Goal: Information Seeking & Learning: Learn about a topic

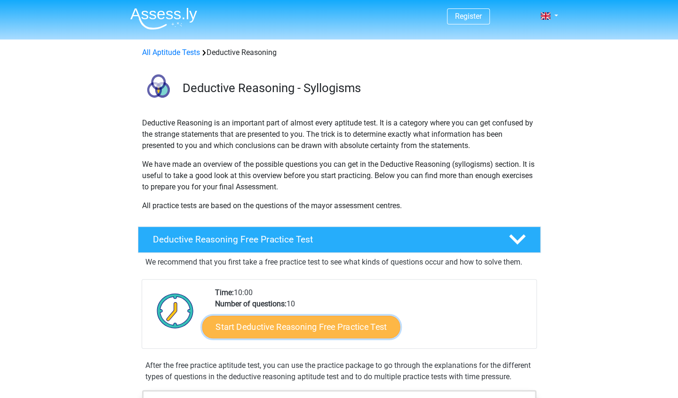
click at [339, 325] on link "Start Deductive Reasoning Free Practice Test" at bounding box center [301, 327] width 198 height 23
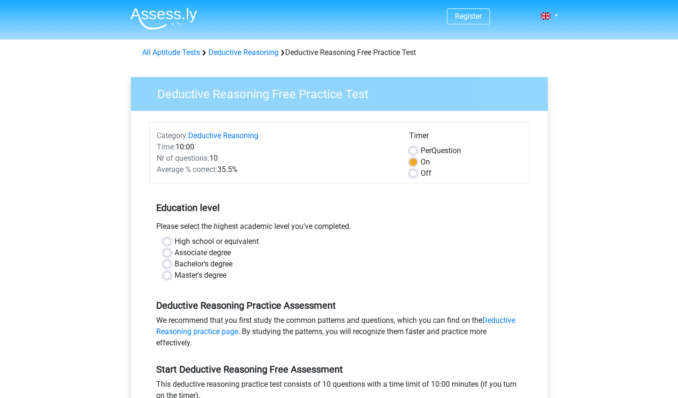
click at [174, 275] on label "Master's degree" at bounding box center [200, 275] width 52 height 11
click at [165, 275] on input "Master's degree" at bounding box center [167, 274] width 8 height 9
radio input "true"
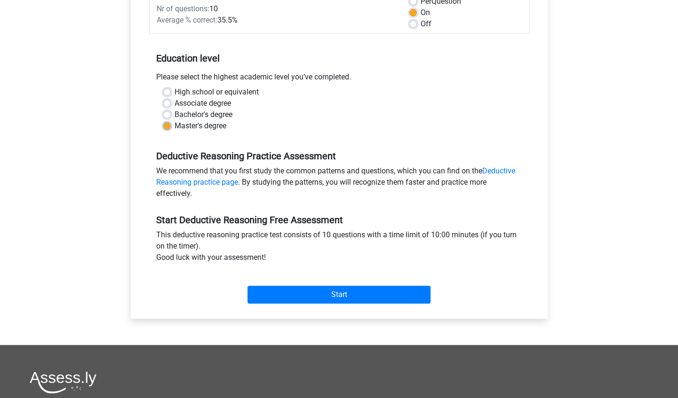
scroll to position [150, 0]
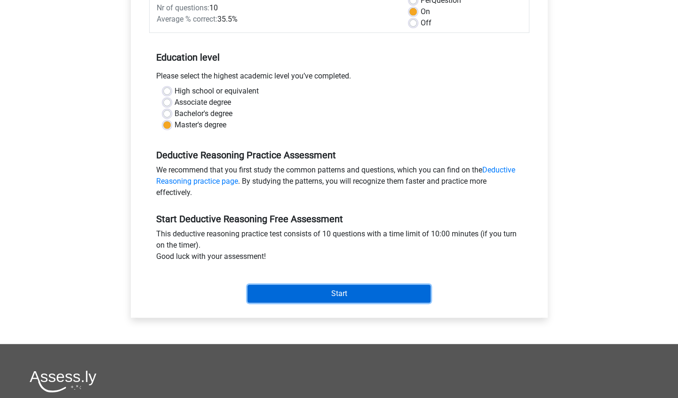
click at [344, 292] on input "Start" at bounding box center [338, 294] width 183 height 18
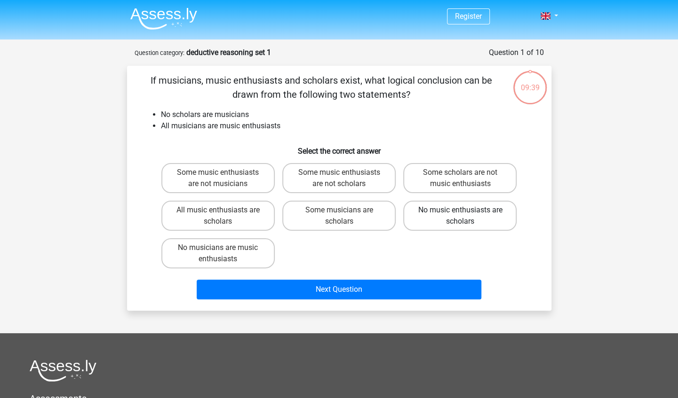
click at [453, 221] on label "No music enthusiasts are scholars" at bounding box center [459, 216] width 113 height 30
click at [460, 216] on input "No music enthusiasts are scholars" at bounding box center [463, 213] width 6 height 6
radio input "true"
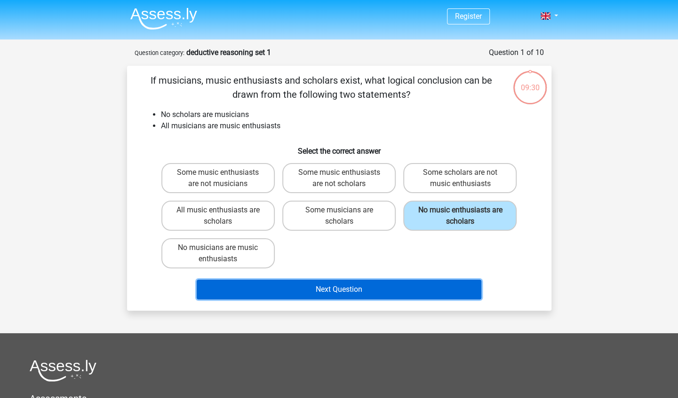
click at [327, 290] on button "Next Question" at bounding box center [339, 290] width 284 height 20
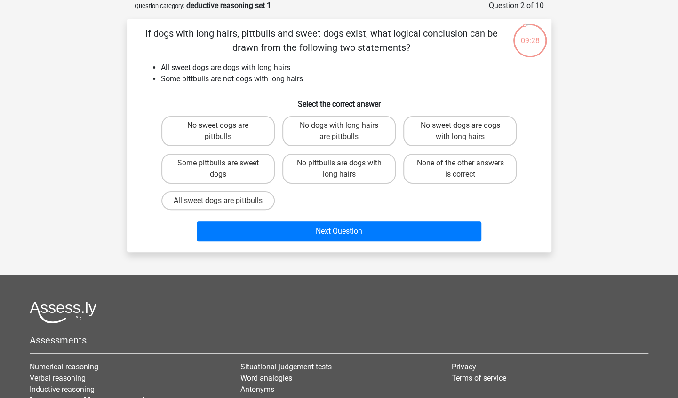
scroll to position [39, 0]
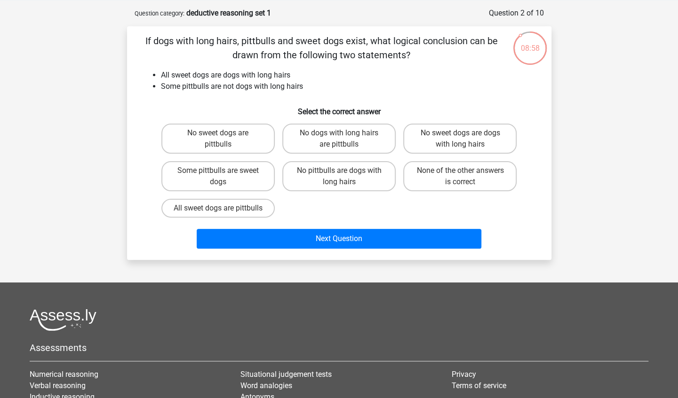
click at [458, 192] on div "None of the other answers is correct" at bounding box center [459, 177] width 121 height 38
click at [456, 184] on label "None of the other answers is correct" at bounding box center [459, 176] width 113 height 30
click at [460, 177] on input "None of the other answers is correct" at bounding box center [463, 174] width 6 height 6
radio input "true"
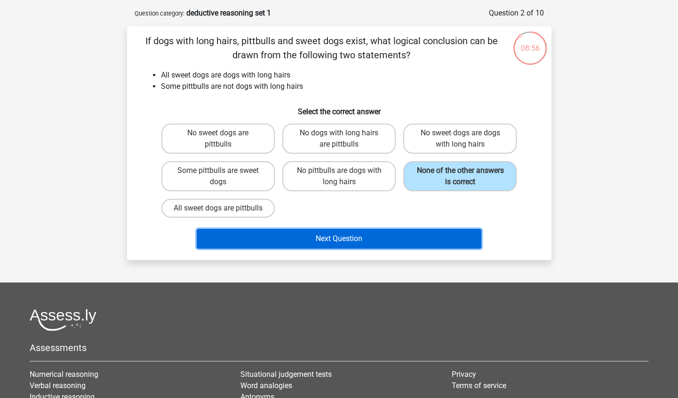
click at [346, 246] on button "Next Question" at bounding box center [339, 239] width 284 height 20
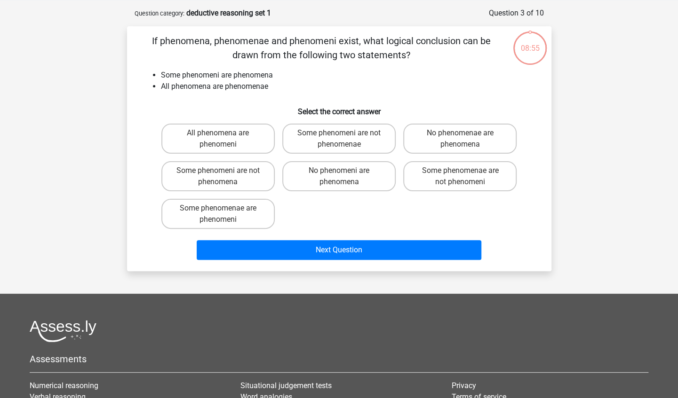
scroll to position [47, 0]
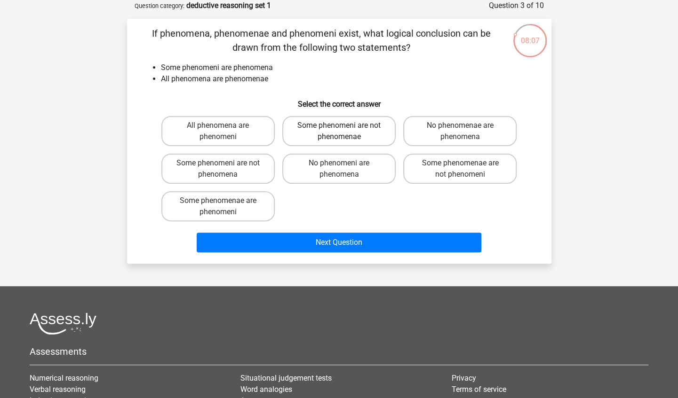
click at [365, 132] on label "Some phenomeni are not phenomenae" at bounding box center [338, 131] width 113 height 30
click at [345, 132] on input "Some phenomeni are not phenomenae" at bounding box center [342, 129] width 6 height 6
radio input "true"
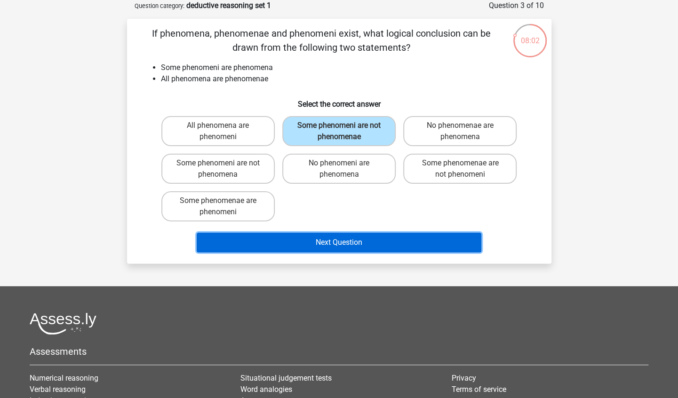
click at [346, 239] on button "Next Question" at bounding box center [339, 243] width 284 height 20
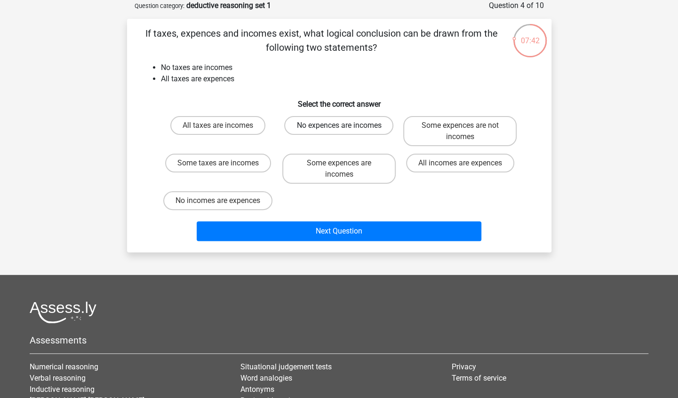
click at [339, 125] on label "No expences are incomes" at bounding box center [338, 125] width 109 height 19
click at [339, 126] on input "No expences are incomes" at bounding box center [342, 129] width 6 height 6
radio input "true"
click at [453, 142] on label "Some expences are not incomes" at bounding box center [459, 131] width 113 height 30
click at [460, 132] on input "Some expences are not incomes" at bounding box center [463, 129] width 6 height 6
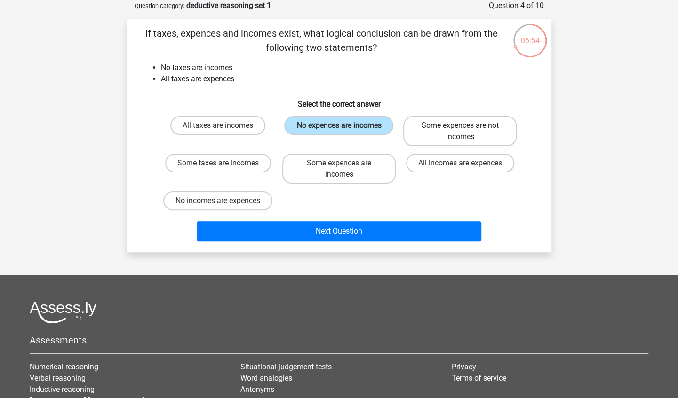
radio input "true"
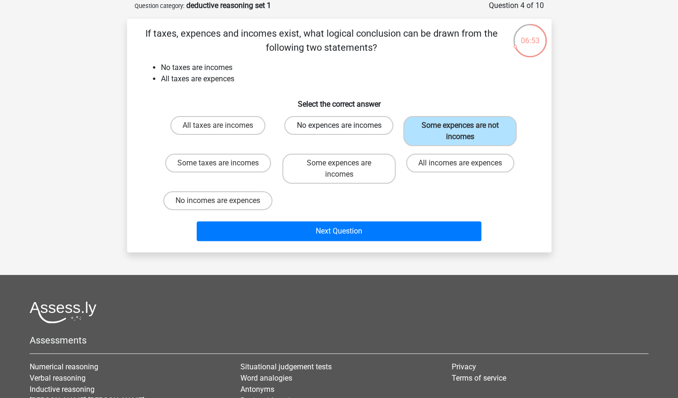
click at [355, 124] on label "No expences are incomes" at bounding box center [338, 125] width 109 height 19
click at [345, 126] on input "No expences are incomes" at bounding box center [342, 129] width 6 height 6
radio input "true"
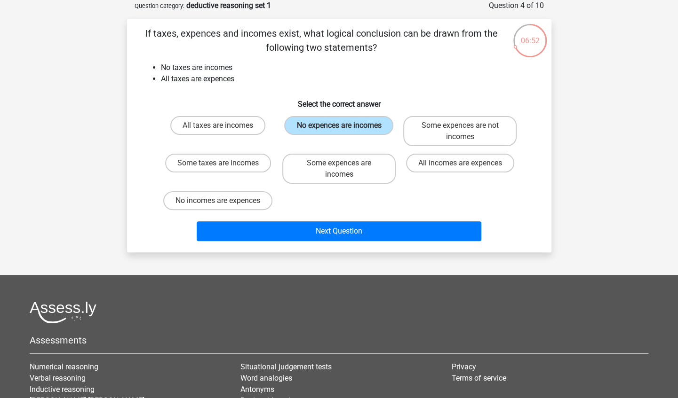
click at [344, 219] on div "Next Question" at bounding box center [339, 229] width 394 height 31
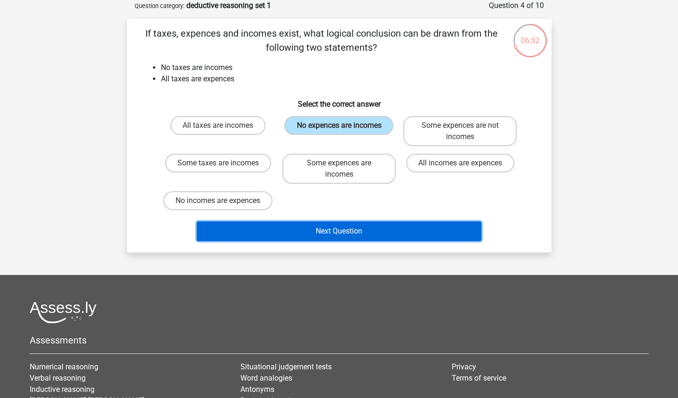
click at [340, 232] on button "Next Question" at bounding box center [339, 231] width 284 height 20
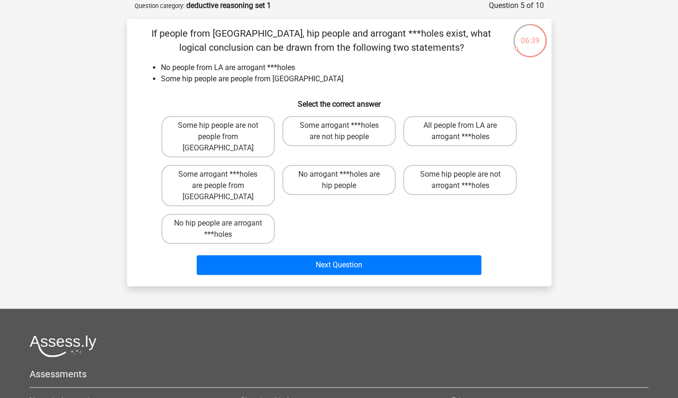
click at [492, 75] on li "Some hip people are people from [GEOGRAPHIC_DATA]" at bounding box center [348, 78] width 375 height 11
click at [445, 168] on label "Some hip people are not arrogant ***holes" at bounding box center [459, 180] width 113 height 30
click at [460, 174] on input "Some hip people are not arrogant ***holes" at bounding box center [463, 177] width 6 height 6
radio input "true"
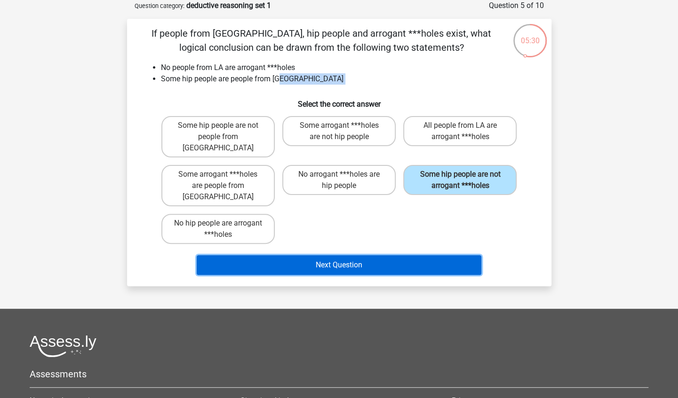
click at [336, 255] on button "Next Question" at bounding box center [339, 265] width 284 height 20
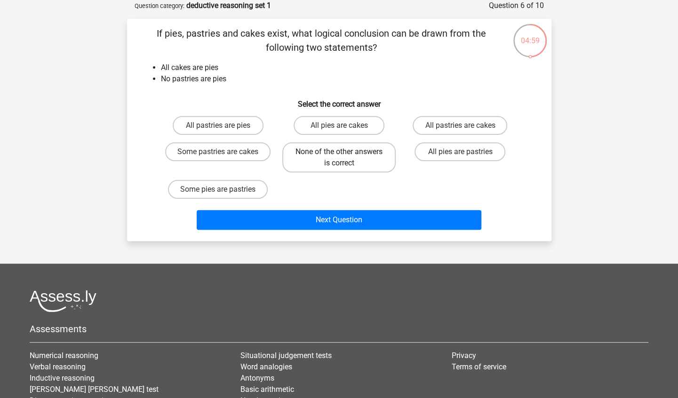
click at [327, 167] on label "None of the other answers is correct" at bounding box center [338, 157] width 113 height 30
click at [339, 158] on input "None of the other answers is correct" at bounding box center [342, 155] width 6 height 6
radio input "true"
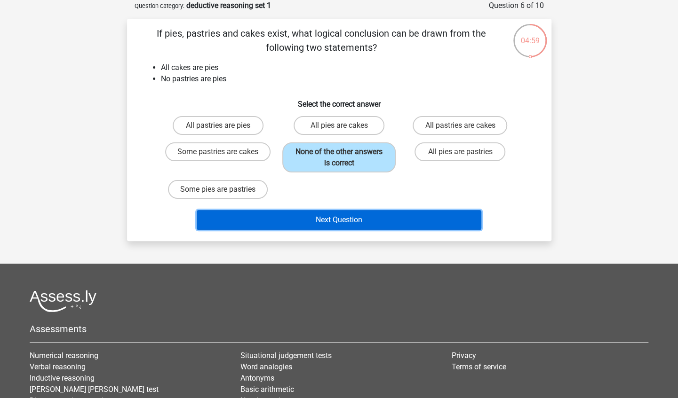
click at [330, 227] on button "Next Question" at bounding box center [339, 220] width 284 height 20
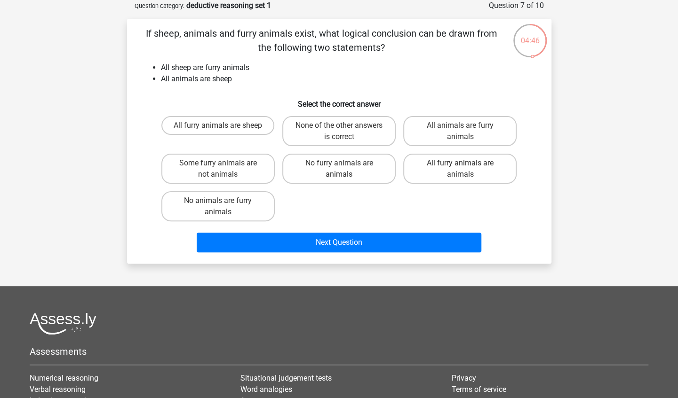
click at [460, 126] on input "All animals are furry animals" at bounding box center [463, 129] width 6 height 6
radio input "true"
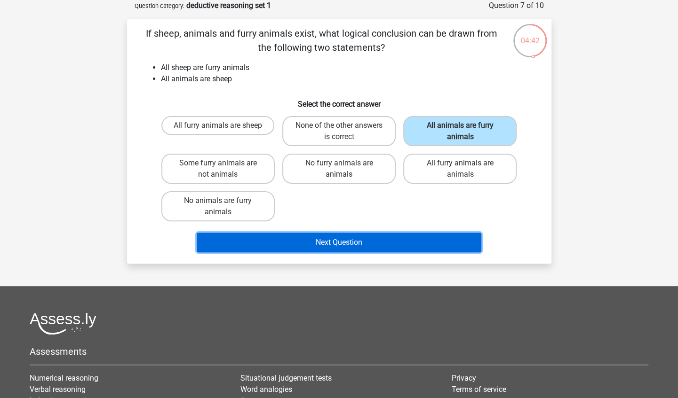
click at [352, 243] on button "Next Question" at bounding box center [339, 243] width 284 height 20
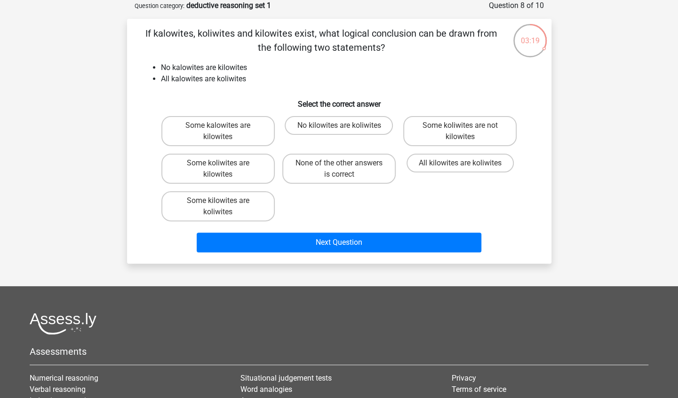
click at [343, 167] on input "None of the other answers is correct" at bounding box center [342, 166] width 6 height 6
radio input "true"
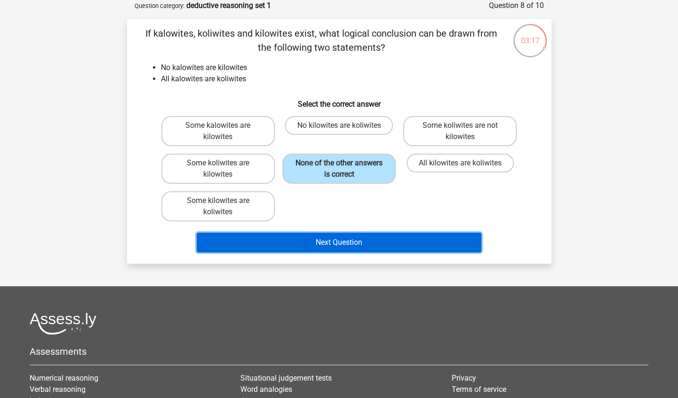
click at [334, 242] on button "Next Question" at bounding box center [339, 243] width 284 height 20
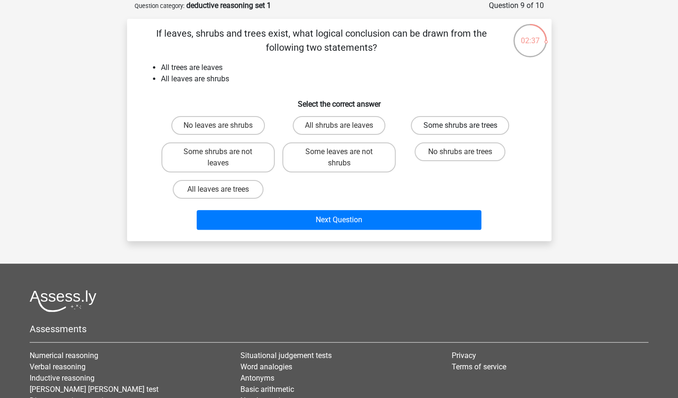
click at [454, 127] on label "Some shrubs are trees" at bounding box center [459, 125] width 98 height 19
click at [460, 127] on input "Some shrubs are trees" at bounding box center [463, 129] width 6 height 6
radio input "true"
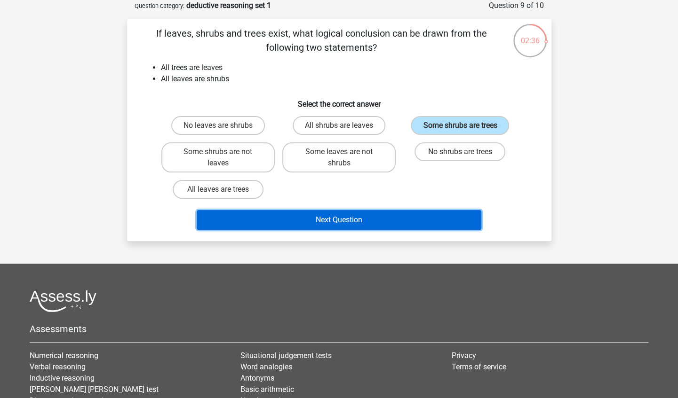
click at [371, 219] on button "Next Question" at bounding box center [339, 220] width 284 height 20
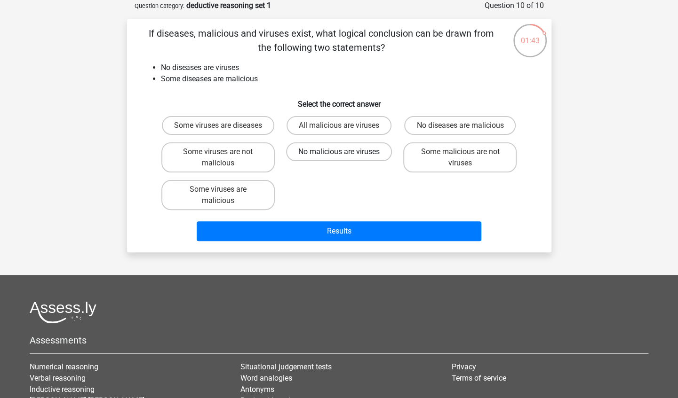
click at [347, 159] on label "No malicious are viruses" at bounding box center [339, 151] width 106 height 19
click at [345, 158] on input "No malicious are viruses" at bounding box center [342, 155] width 6 height 6
radio input "true"
click at [352, 230] on div "Results" at bounding box center [339, 229] width 394 height 31
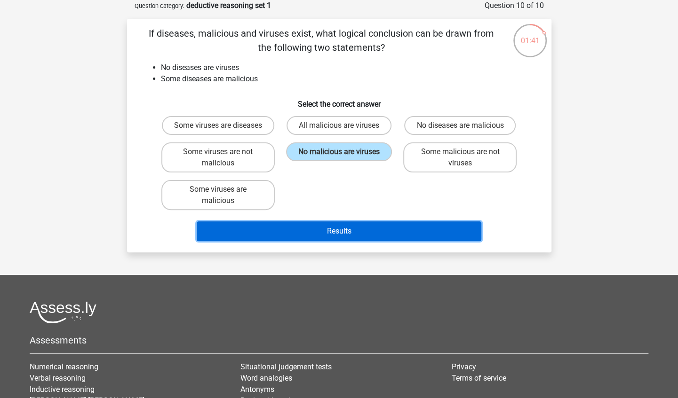
click at [346, 241] on button "Results" at bounding box center [339, 231] width 284 height 20
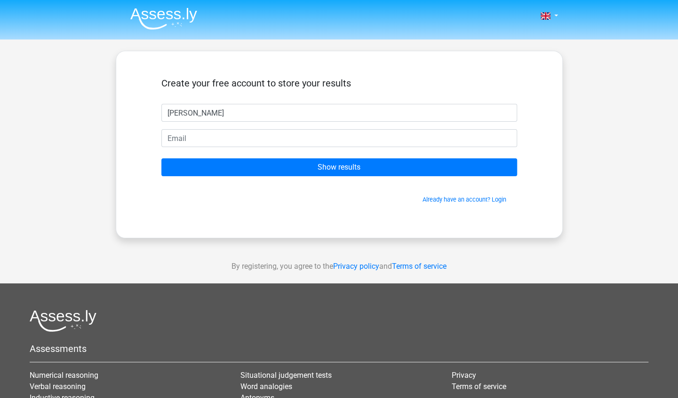
type input "Michelle"
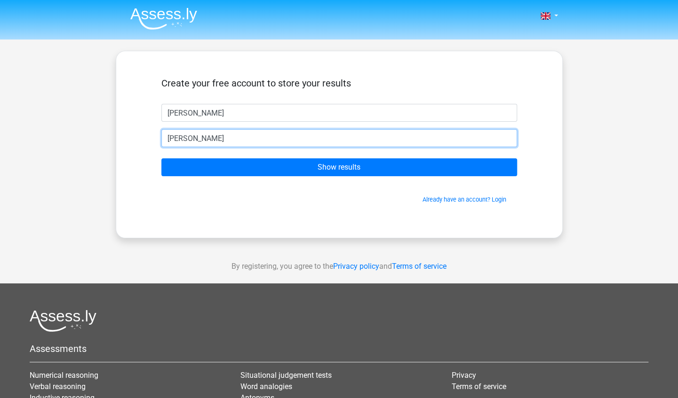
type input "michelle_graham_91@hotmail.com"
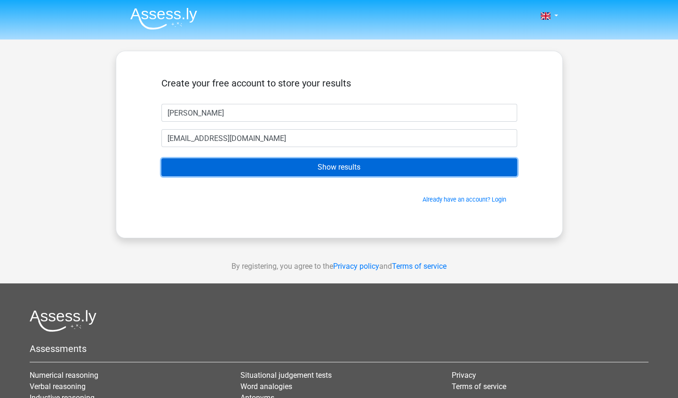
click at [275, 173] on input "Show results" at bounding box center [338, 167] width 355 height 18
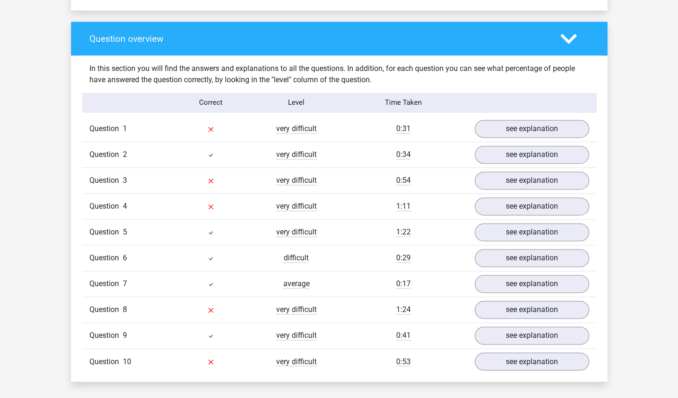
scroll to position [677, 0]
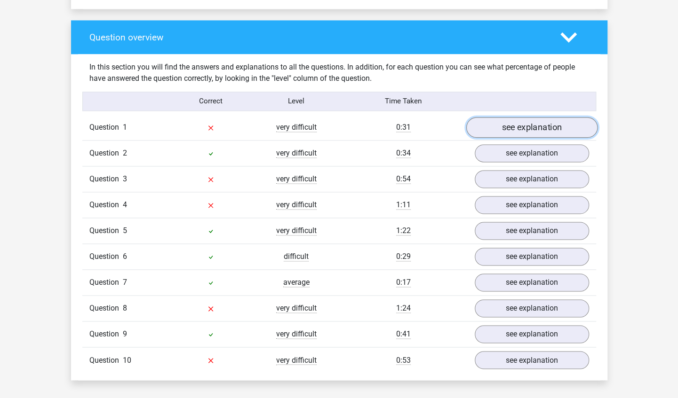
click at [530, 126] on link "see explanation" at bounding box center [531, 127] width 131 height 21
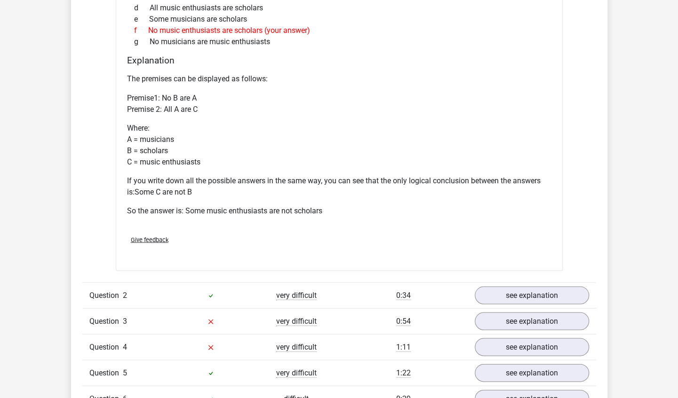
scroll to position [1054, 0]
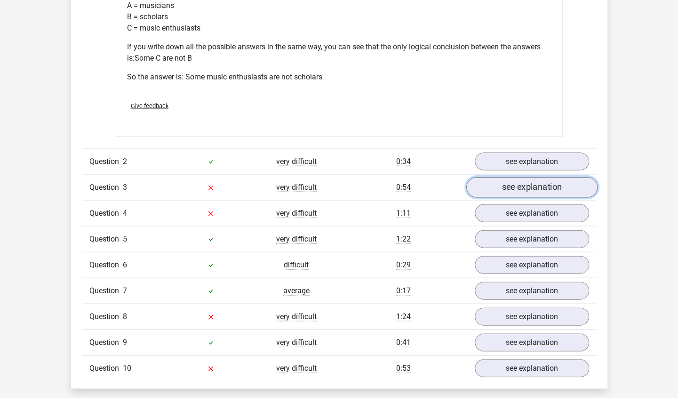
click at [502, 194] on link "see explanation" at bounding box center [531, 187] width 131 height 21
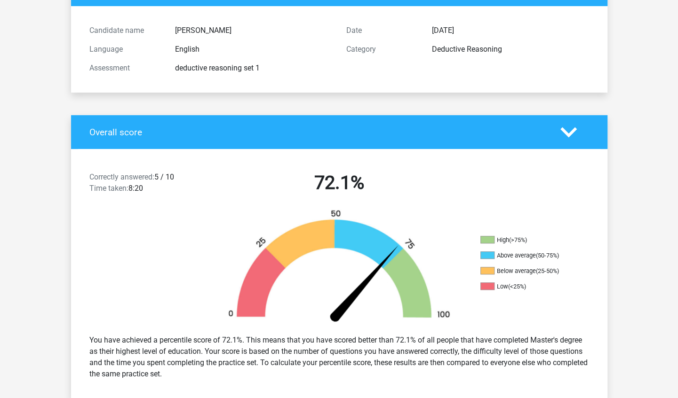
scroll to position [0, 0]
